Goal: Communication & Community: Answer question/provide support

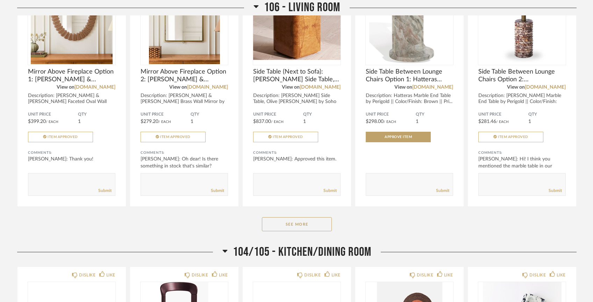
scroll to position [1052, 0]
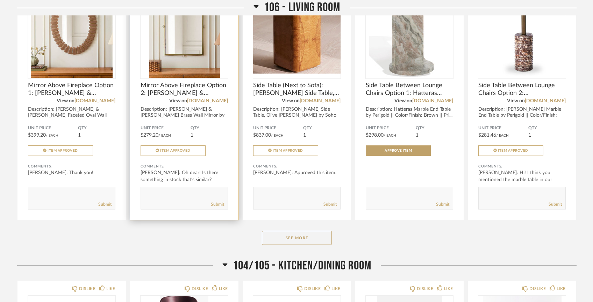
click at [179, 190] on textarea at bounding box center [184, 194] width 87 height 9
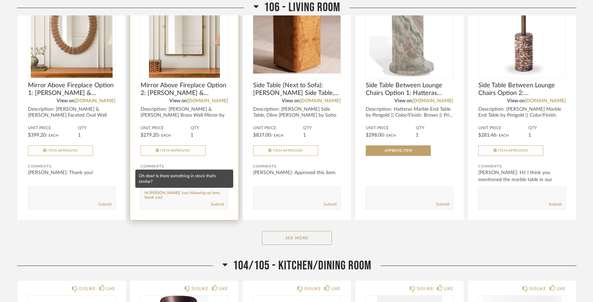
type textarea "Hi [PERSON_NAME]! Just following up here, thank you!"
click at [186, 169] on div "[PERSON_NAME]: Oh dear! Is there something in stock that's similar?" at bounding box center [184, 176] width 87 height 14
click at [187, 98] on span "View on" at bounding box center [178, 100] width 18 height 5
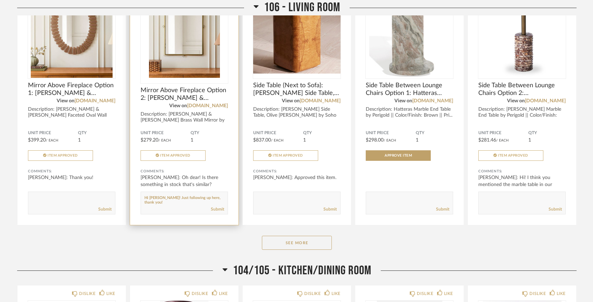
click at [0, 0] on img at bounding box center [0, 0] width 0 height 0
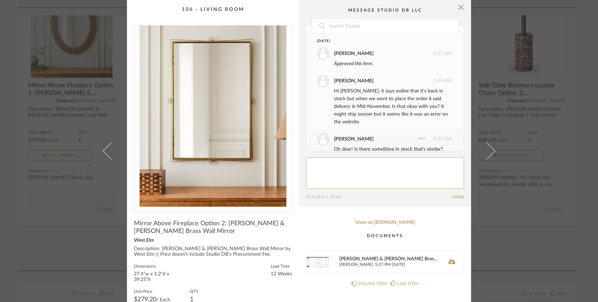
scroll to position [12, 0]
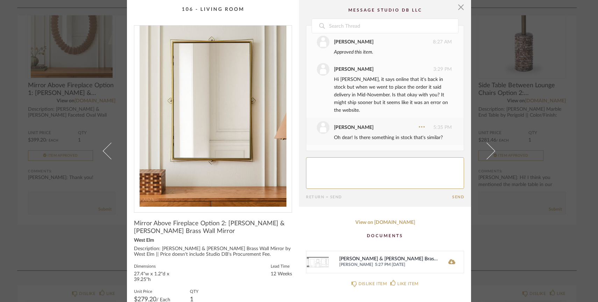
click at [372, 172] on textarea at bounding box center [385, 172] width 158 height 31
click at [319, 163] on textarea at bounding box center [385, 172] width 158 height 31
drag, startPoint x: 319, startPoint y: 163, endPoint x: 283, endPoint y: 155, distance: 36.5
click at [283, 155] on div "× Date [DATE] [PERSON_NAME] 8:27 AM Approved this item. [PERSON_NAME] 3:29 PM H…" at bounding box center [299, 175] width 344 height 351
click at [349, 165] on textarea at bounding box center [385, 172] width 158 height 31
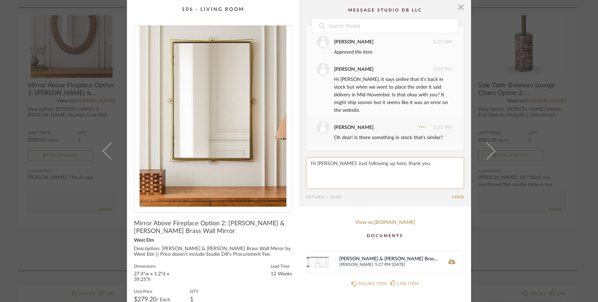
type textarea "Hi [PERSON_NAME]! Just following up here, thank you!"
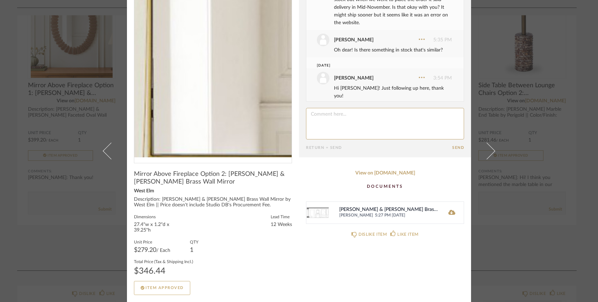
scroll to position [47, 0]
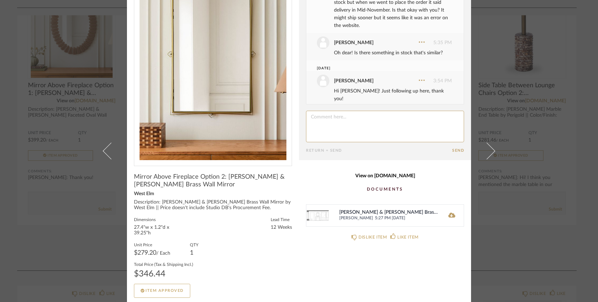
click at [401, 176] on link "View on [DOMAIN_NAME]" at bounding box center [385, 176] width 158 height 6
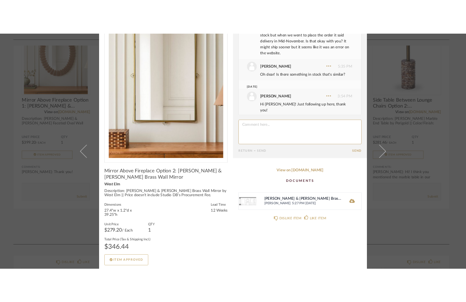
scroll to position [0, 0]
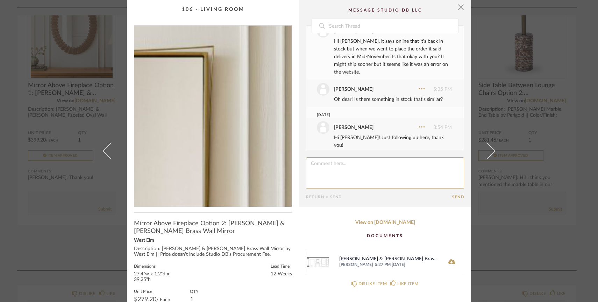
click at [251, 62] on img "0" at bounding box center [212, 116] width 157 height 181
